Goal: Navigation & Orientation: Find specific page/section

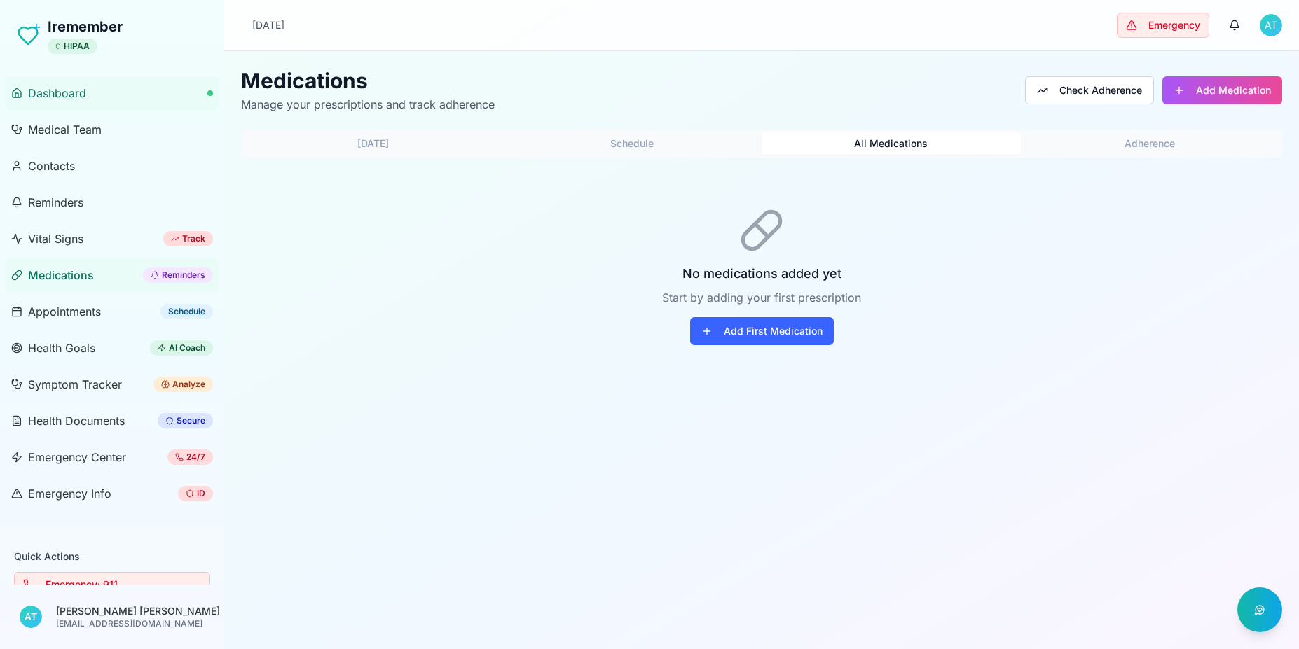
click at [71, 97] on span "Dashboard" at bounding box center [57, 93] width 58 height 17
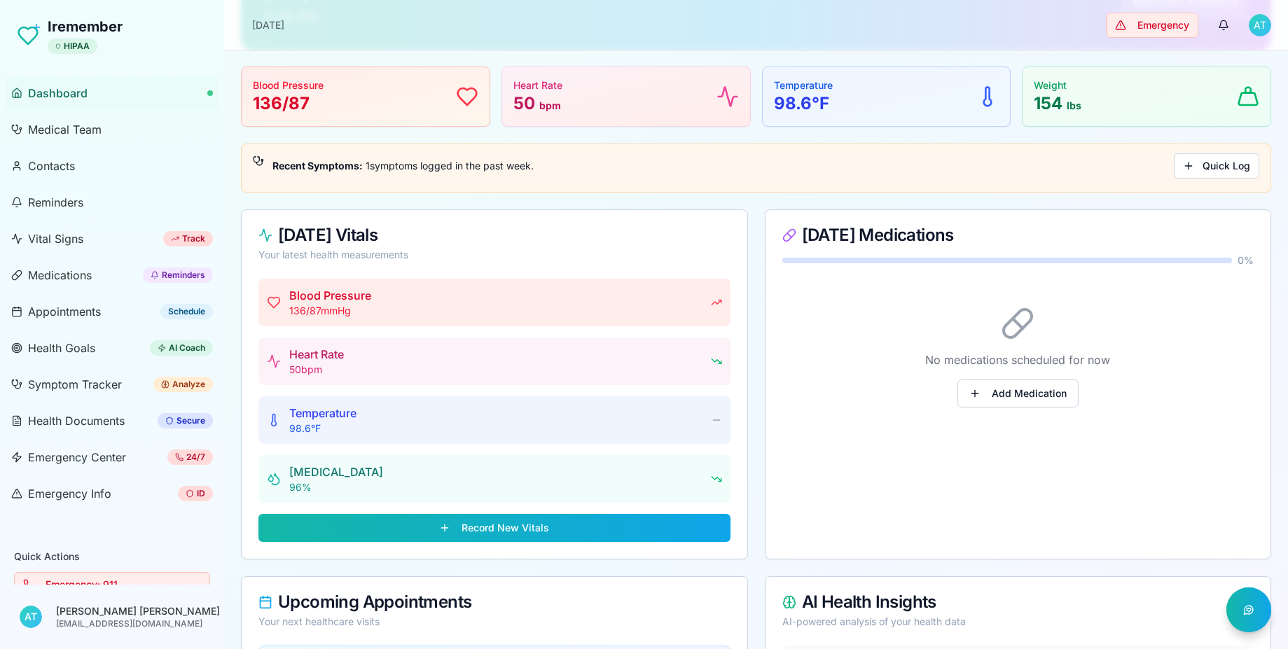
scroll to position [252, 0]
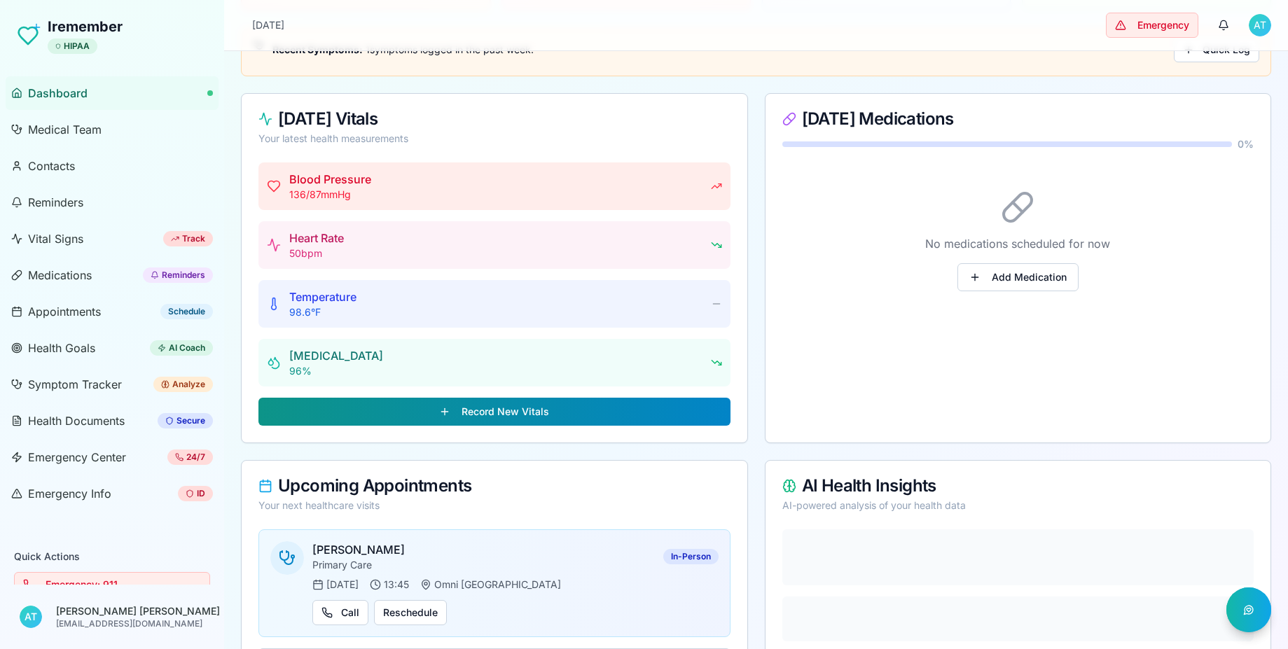
click at [500, 420] on button "Record New Vitals" at bounding box center [495, 412] width 472 height 28
click at [498, 413] on button "Record New Vitals" at bounding box center [495, 412] width 472 height 28
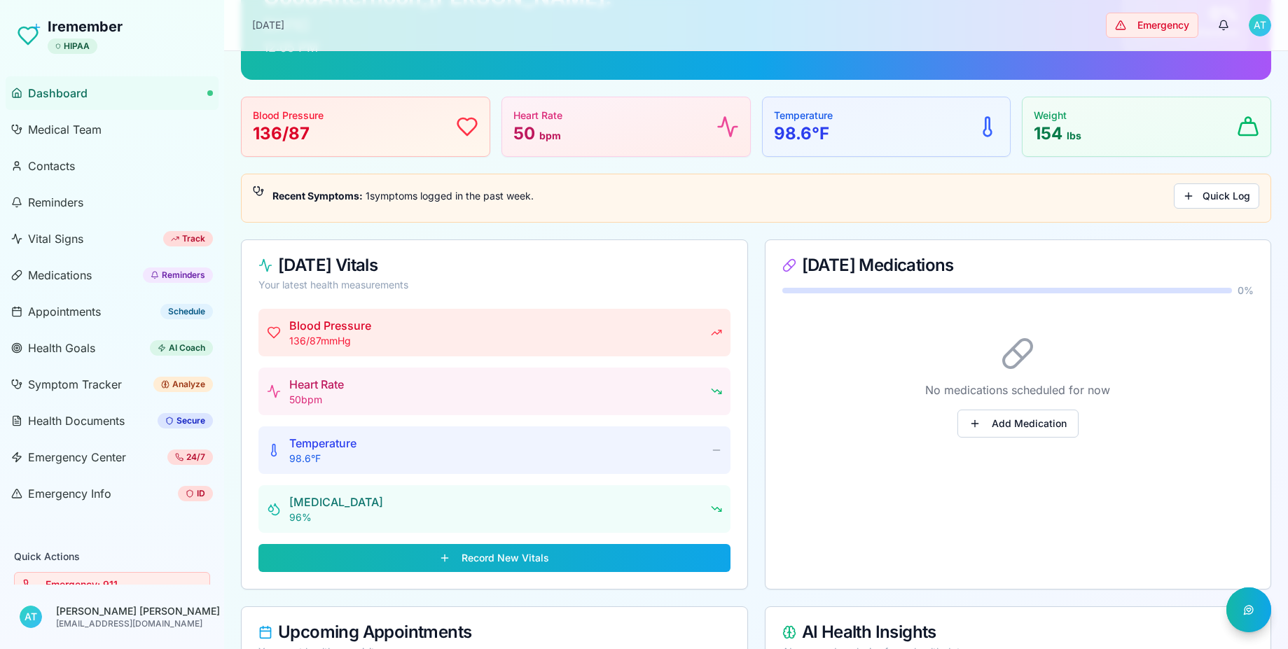
scroll to position [105, 0]
click at [1040, 420] on button "Add Medication" at bounding box center [1018, 425] width 121 height 28
click at [1016, 428] on button "Add Medication" at bounding box center [1018, 425] width 121 height 28
click at [1017, 429] on button "Add Medication" at bounding box center [1018, 425] width 121 height 28
click at [1017, 430] on button "Add Medication" at bounding box center [1018, 425] width 121 height 28
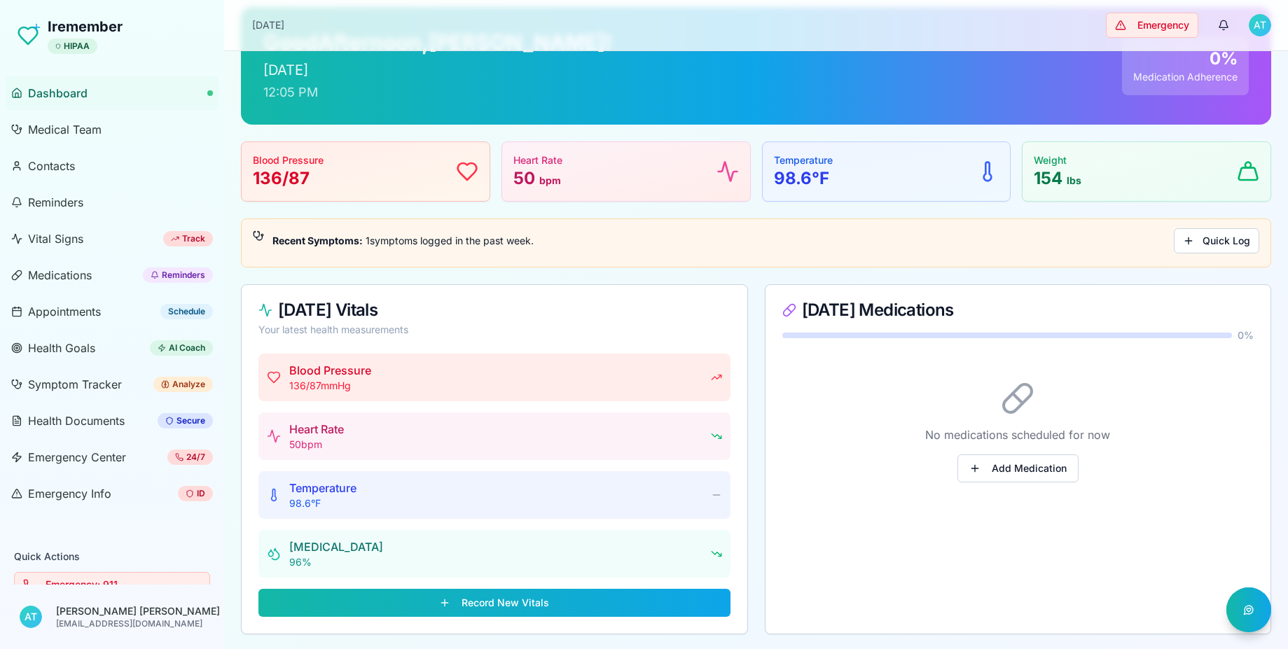
scroll to position [0, 0]
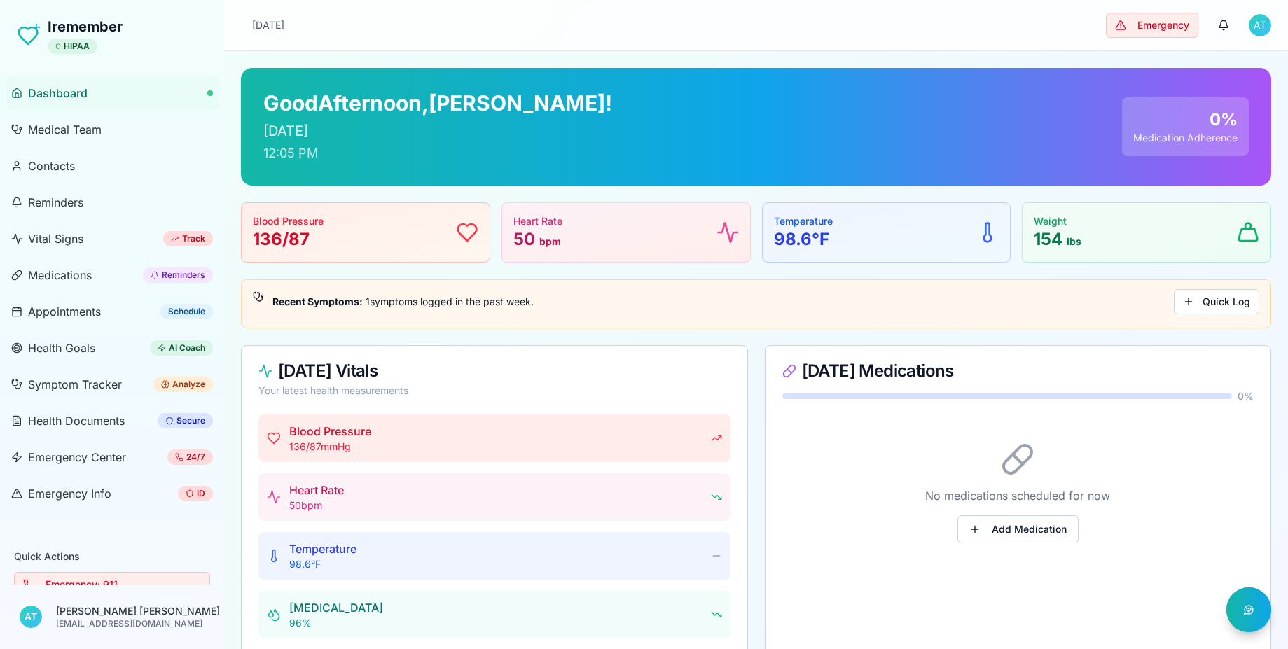
click at [1190, 143] on div "Medication Adherence" at bounding box center [1186, 138] width 104 height 14
click at [1210, 307] on button "Quick Log" at bounding box center [1216, 301] width 85 height 25
click at [1212, 305] on button "Quick Log" at bounding box center [1216, 301] width 85 height 25
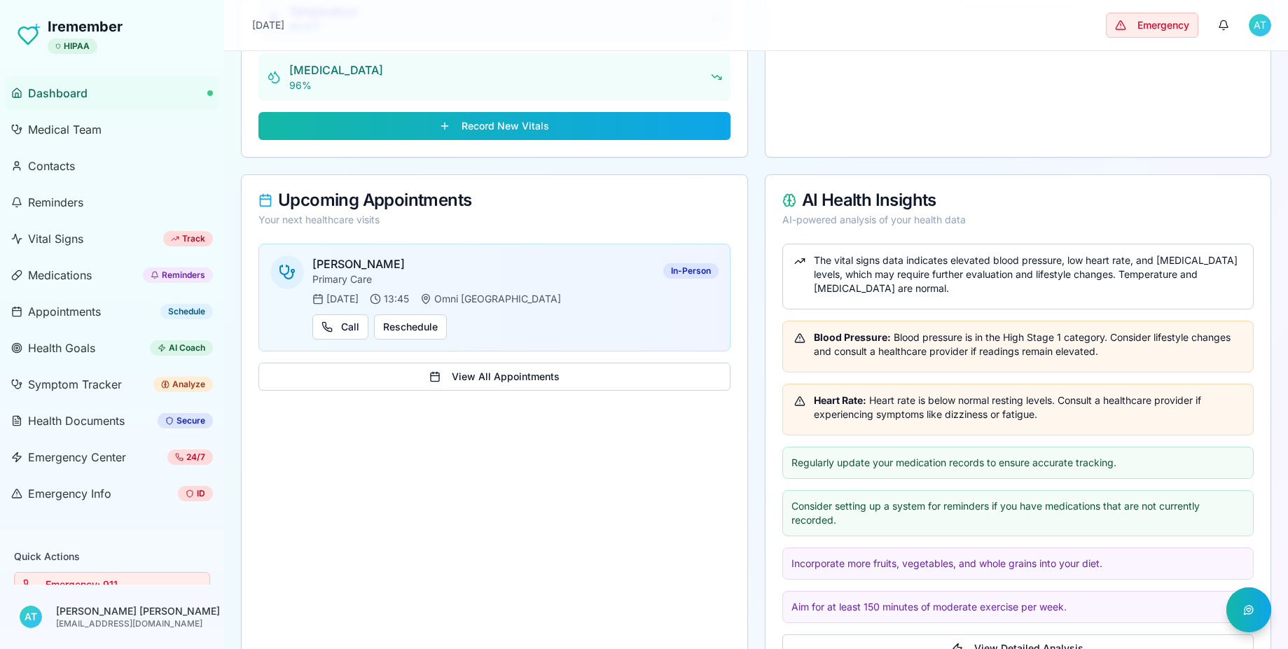
scroll to position [705, 0]
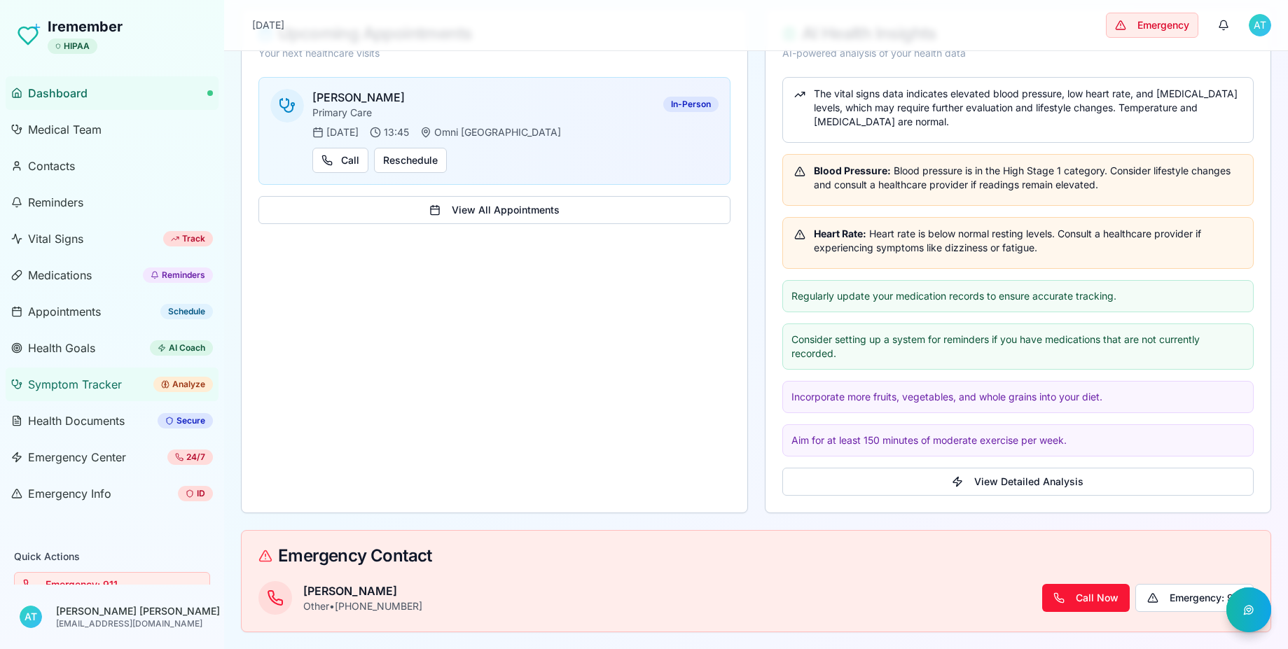
click at [78, 387] on span "Symptom Tracker" at bounding box center [75, 384] width 94 height 17
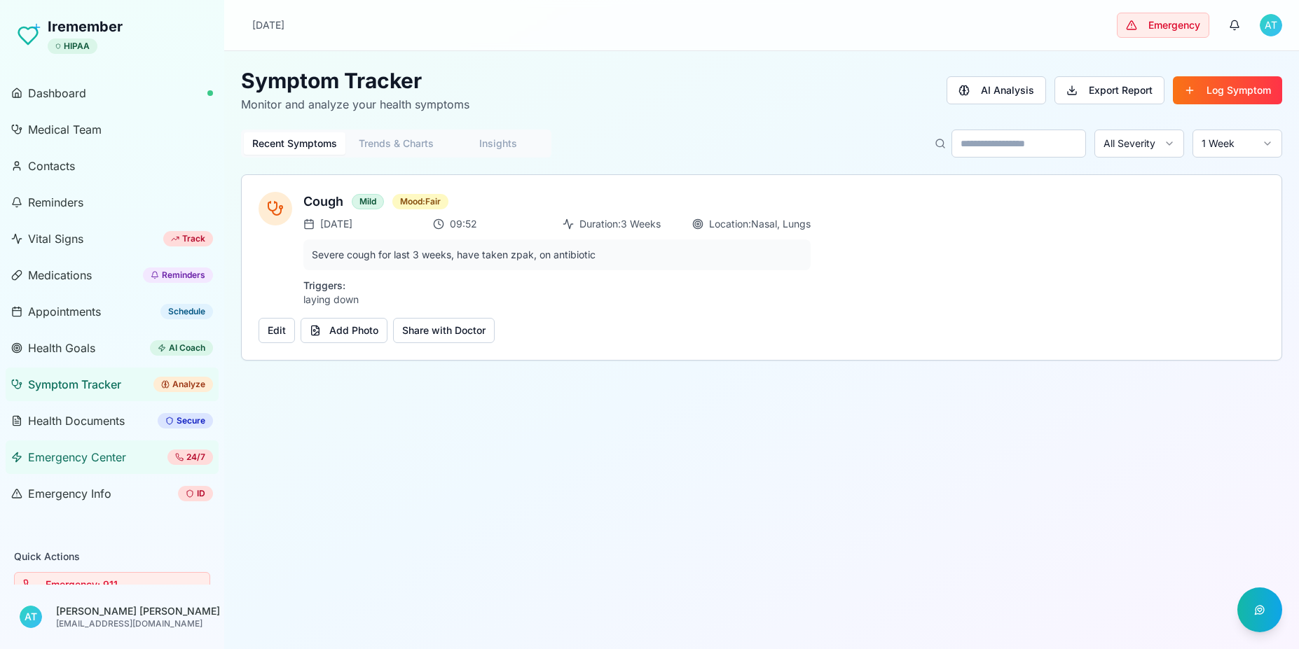
click at [102, 458] on span "Emergency Center" at bounding box center [77, 457] width 98 height 17
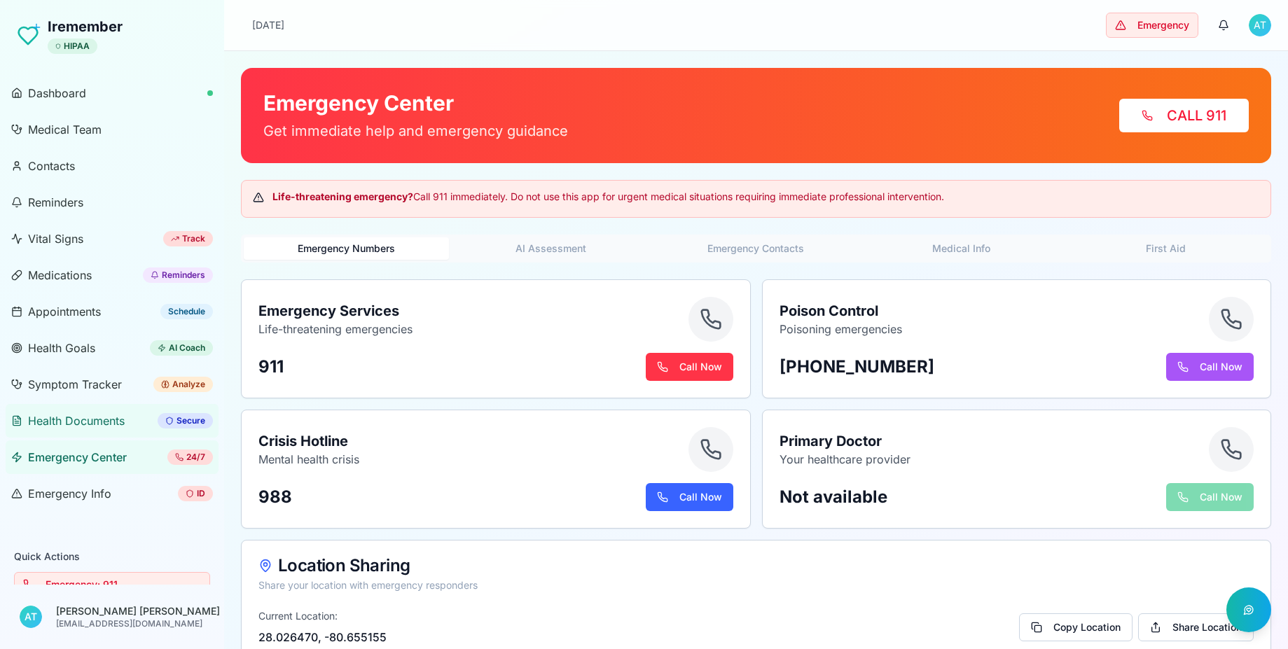
click at [105, 422] on span "Health Documents" at bounding box center [76, 421] width 97 height 17
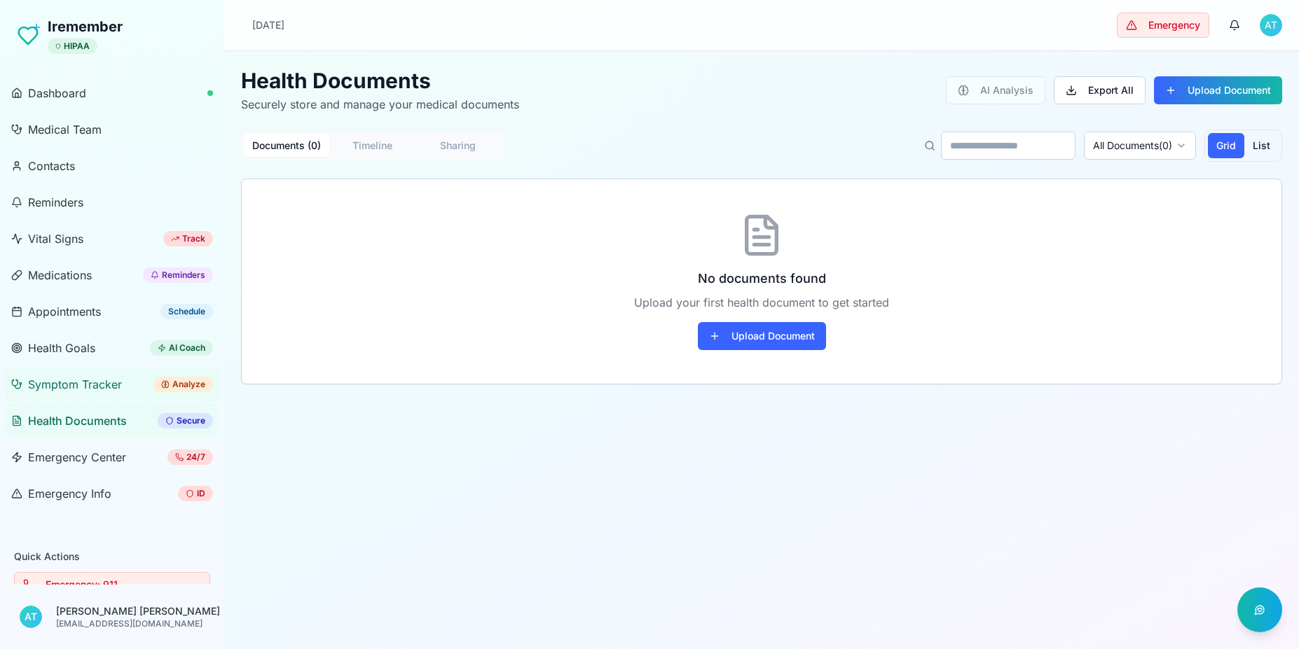
click at [77, 385] on span "Symptom Tracker" at bounding box center [75, 384] width 94 height 17
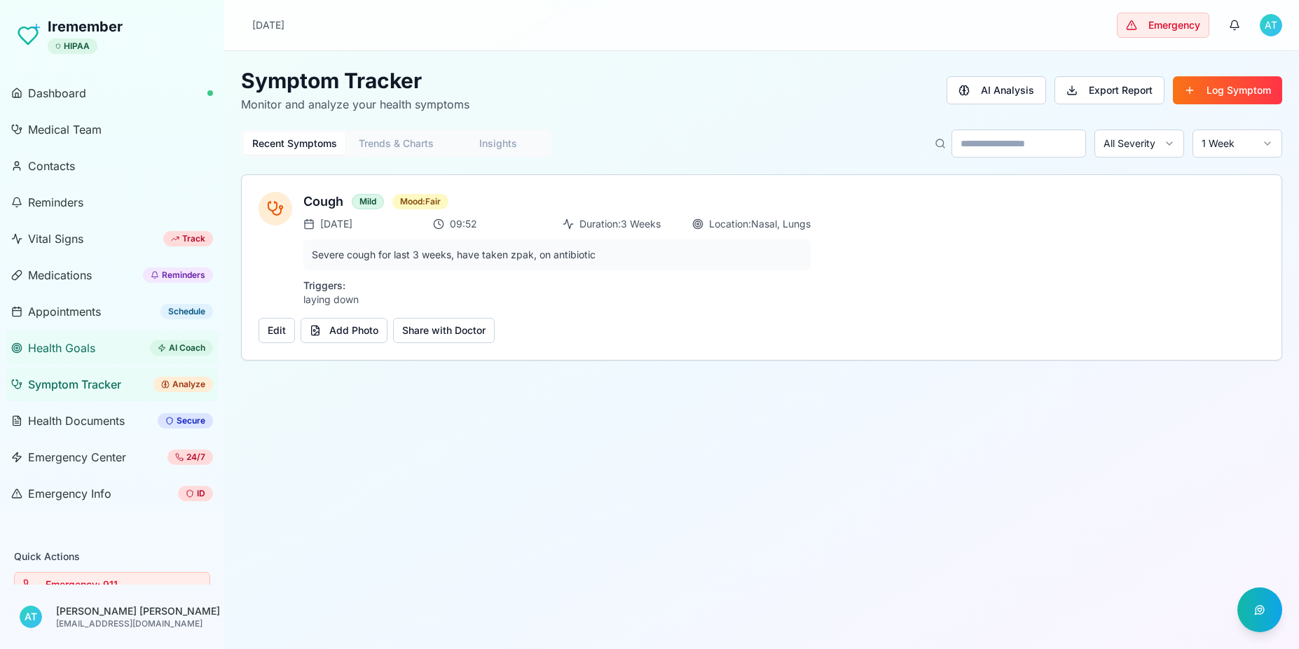
click at [84, 347] on span "Health Goals" at bounding box center [61, 348] width 67 height 17
